Goal: Task Accomplishment & Management: Use online tool/utility

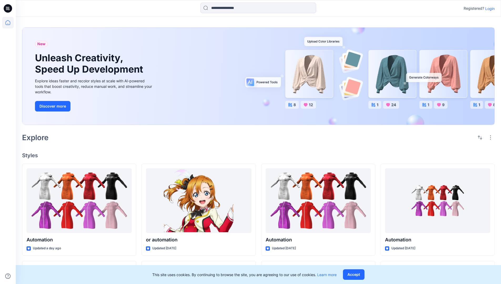
click at [488, 8] on p "Login" at bounding box center [489, 9] width 9 height 6
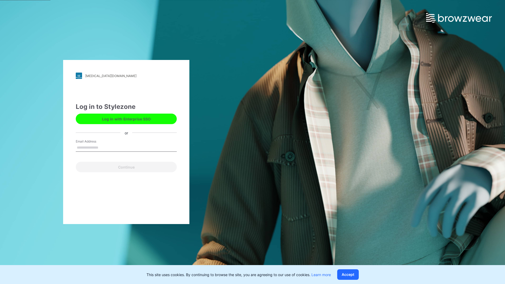
click at [104, 147] on input "Email Address" at bounding box center [126, 148] width 101 height 8
type input "**********"
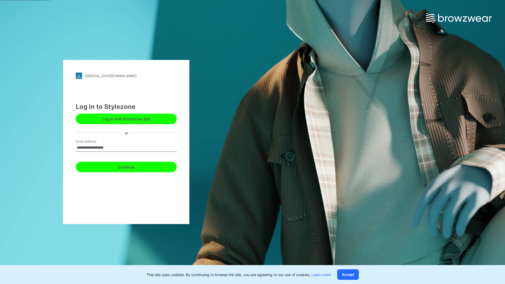
click at [132, 166] on button "Continue" at bounding box center [126, 167] width 101 height 11
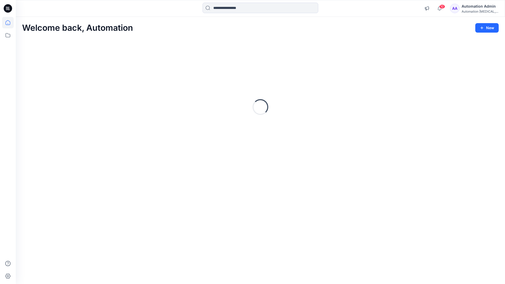
click at [10, 23] on icon at bounding box center [8, 22] width 5 height 5
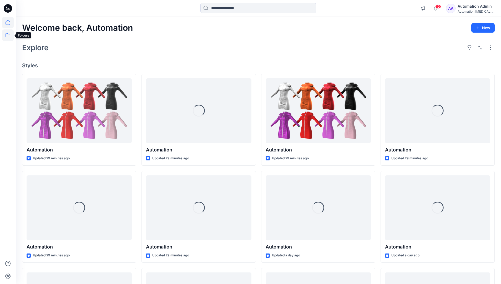
click at [7, 38] on icon at bounding box center [8, 35] width 12 height 12
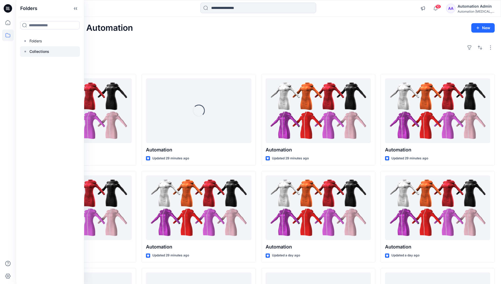
click at [25, 51] on rect at bounding box center [25, 52] width 2 height 2
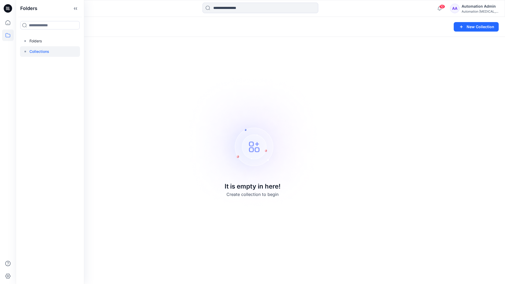
click at [34, 50] on p "Collections" at bounding box center [39, 51] width 20 height 6
click at [4, 34] on icon at bounding box center [8, 35] width 12 height 12
click at [472, 30] on button "New Collection" at bounding box center [475, 26] width 45 height 9
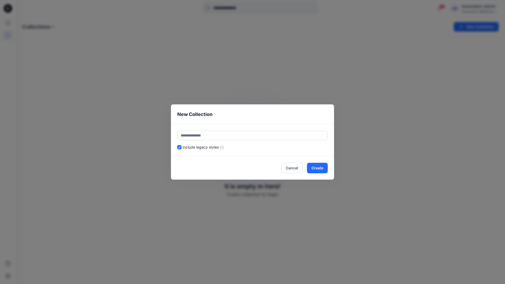
click at [222, 134] on input "text" at bounding box center [252, 135] width 150 height 9
type input "**********"
click at [316, 167] on button "Create" at bounding box center [317, 168] width 21 height 11
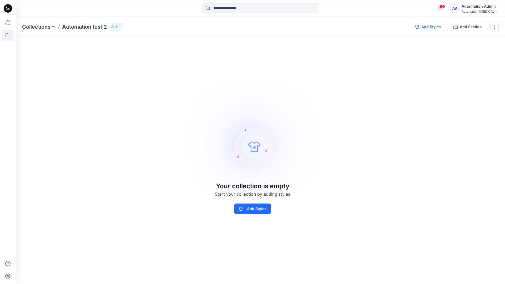
click at [427, 27] on button "Add Styles" at bounding box center [428, 27] width 34 height 8
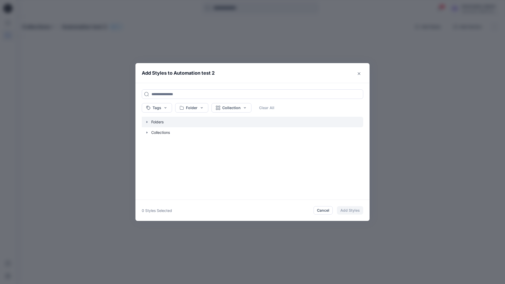
click at [147, 123] on icon "button" at bounding box center [147, 122] width 4 height 4
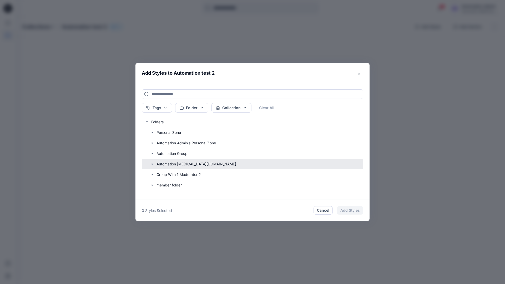
click at [167, 164] on button "button" at bounding box center [249, 164] width 227 height 11
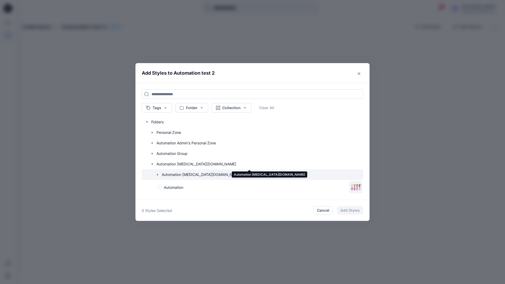
click at [158, 175] on icon "button" at bounding box center [157, 174] width 4 height 4
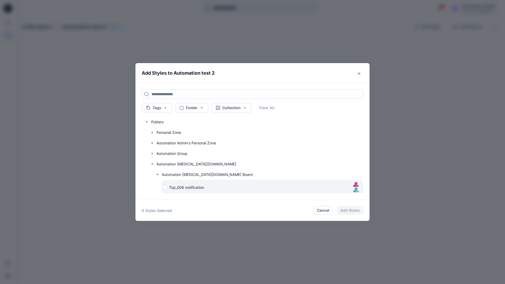
click at [165, 188] on div "Top_006 notification" at bounding box center [255, 188] width 185 height 6
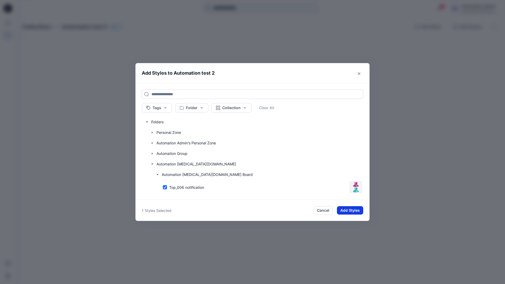
click at [345, 208] on button "Add Styles" at bounding box center [350, 210] width 26 height 8
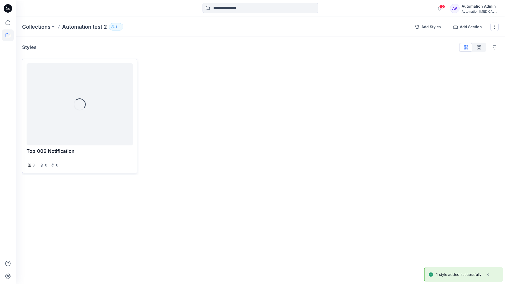
click at [99, 107] on div at bounding box center [80, 104] width 102 height 78
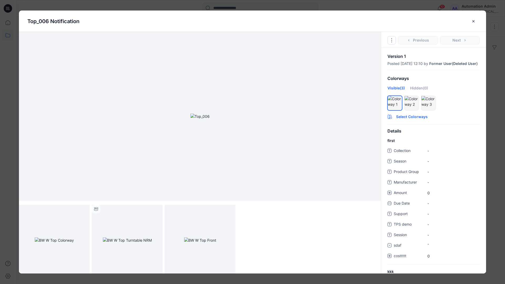
click at [411, 120] on button "Select Colorways" at bounding box center [433, 115] width 105 height 8
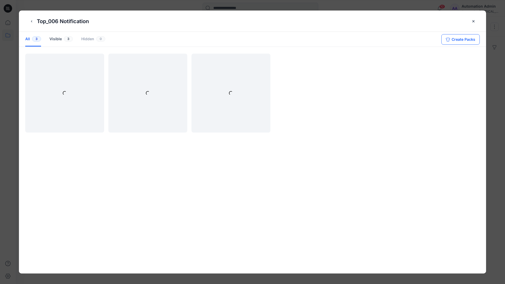
click at [456, 38] on button "Create Packs" at bounding box center [460, 39] width 38 height 11
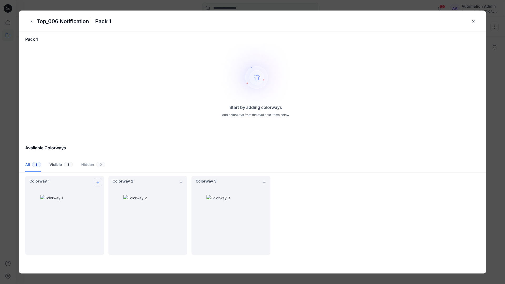
click at [97, 181] on icon "add colorway" at bounding box center [98, 182] width 4 height 4
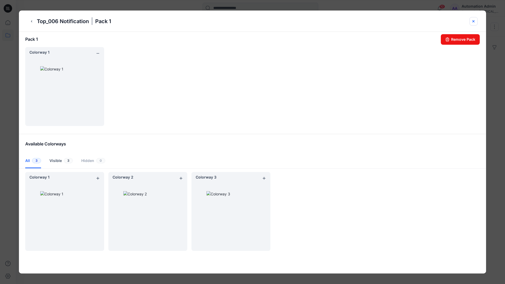
click at [474, 22] on icon "close-btn" at bounding box center [473, 21] width 4 height 4
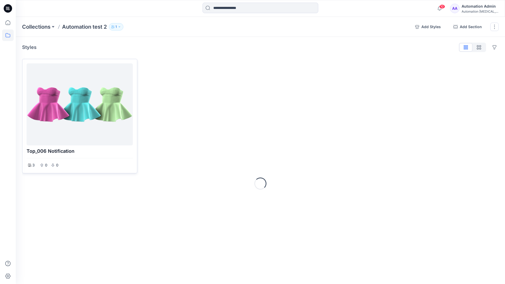
click at [76, 120] on div at bounding box center [80, 104] width 102 height 78
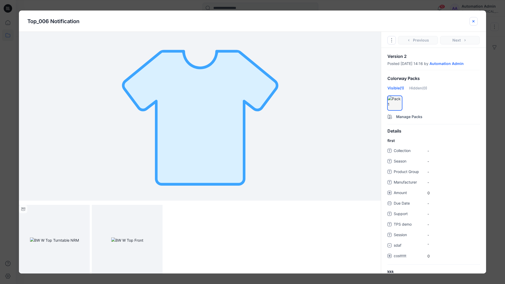
click at [471, 22] on icon "close-btn" at bounding box center [473, 21] width 4 height 4
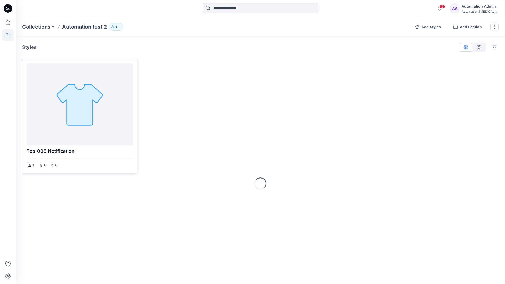
click at [78, 87] on div at bounding box center [80, 104] width 102 height 78
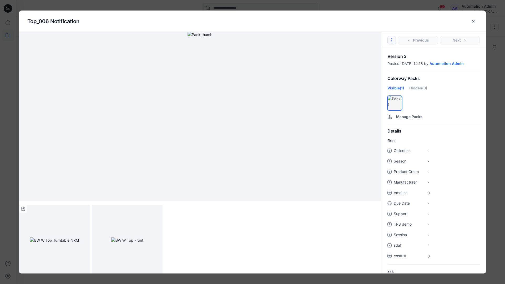
click at [393, 39] on icon "Options" at bounding box center [391, 40] width 4 height 4
click at [391, 64] on button "Duplicate Original Style to..." at bounding box center [392, 64] width 64 height 11
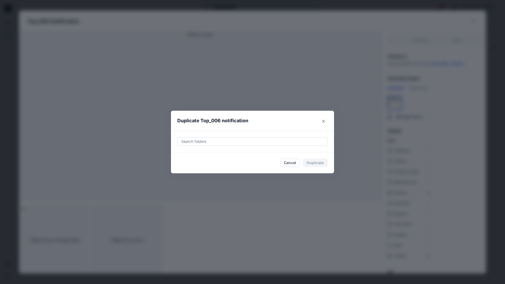
click at [243, 141] on div at bounding box center [253, 141] width 144 height 6
click at [324, 120] on icon "Close" at bounding box center [323, 121] width 3 height 3
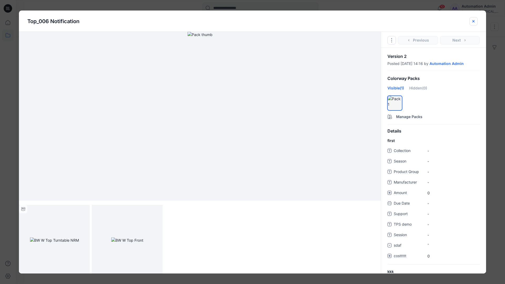
click at [473, 23] on icon "close-btn" at bounding box center [473, 21] width 4 height 4
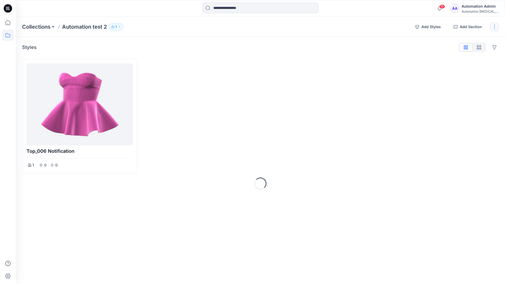
click at [493, 27] on button "button" at bounding box center [494, 27] width 8 height 8
click at [464, 75] on button "Delete Collection" at bounding box center [469, 75] width 57 height 10
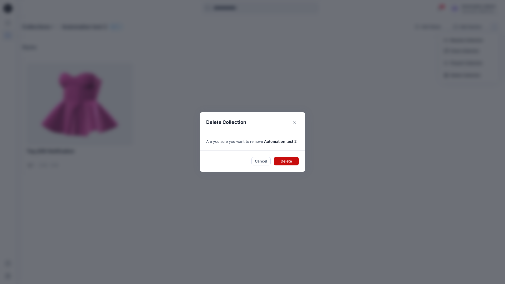
click at [292, 157] on button "Delete" at bounding box center [286, 161] width 25 height 8
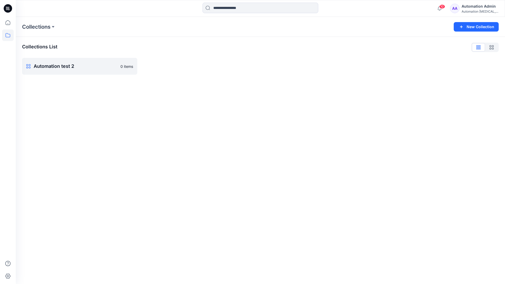
click at [476, 9] on div "Automation Admin" at bounding box center [479, 6] width 37 height 6
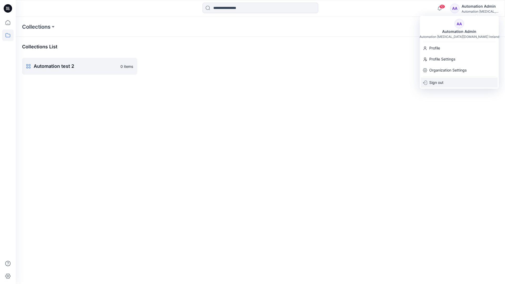
click at [443, 81] on div "Sign out" at bounding box center [459, 83] width 77 height 10
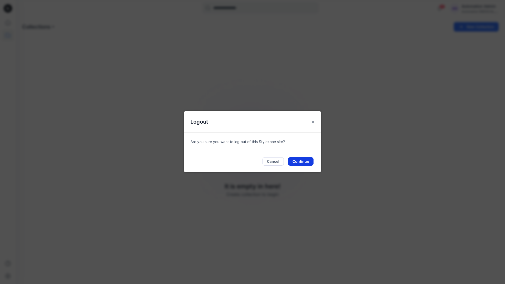
click at [299, 163] on button "Continue" at bounding box center [300, 161] width 25 height 8
